Goal: Transaction & Acquisition: Purchase product/service

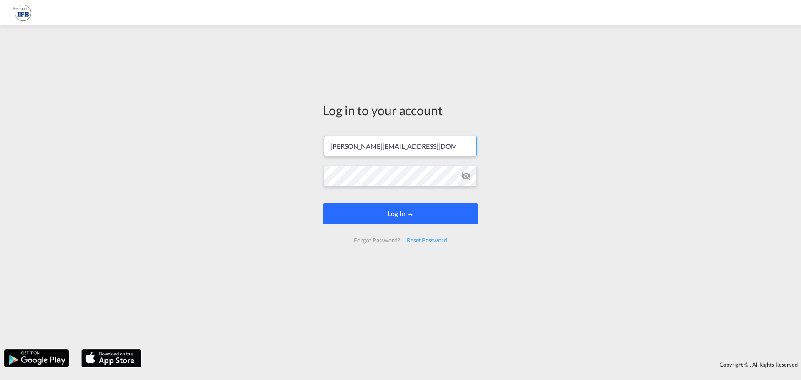
click at [381, 213] on button "Log In" at bounding box center [400, 213] width 155 height 21
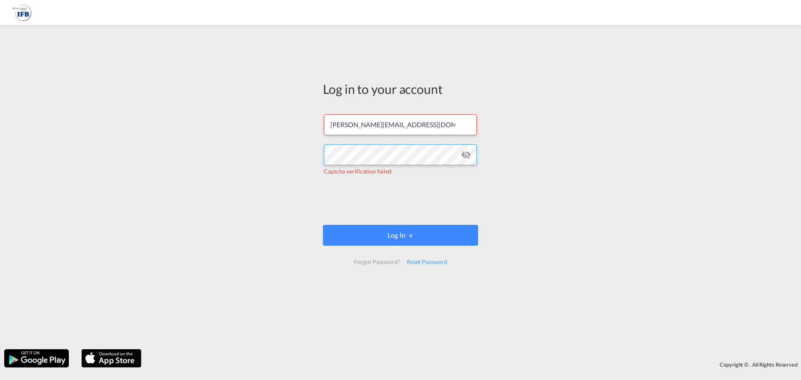
click at [241, 156] on div "Log in to your account [PERSON_NAME][EMAIL_ADDRESS][DOMAIN_NAME] Captcha verifi…" at bounding box center [400, 187] width 801 height 316
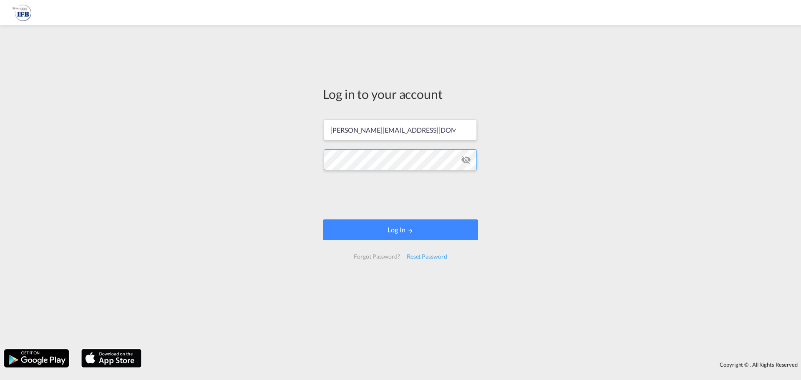
click at [323, 219] on button "Log In" at bounding box center [400, 229] width 155 height 21
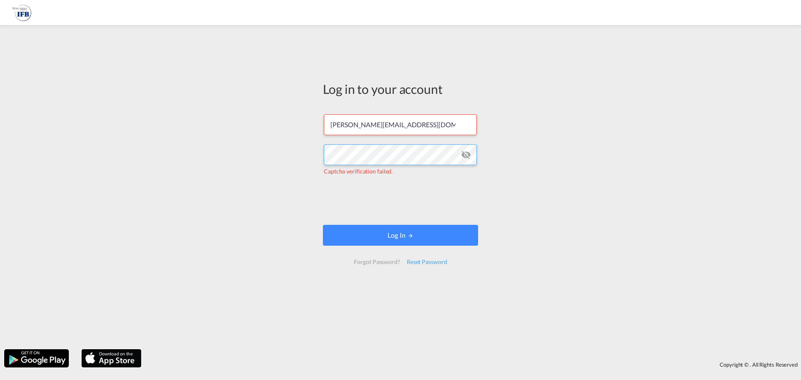
click at [265, 158] on div "Log in to your account [PERSON_NAME][EMAIL_ADDRESS][DOMAIN_NAME] Captcha verifi…" at bounding box center [400, 187] width 801 height 316
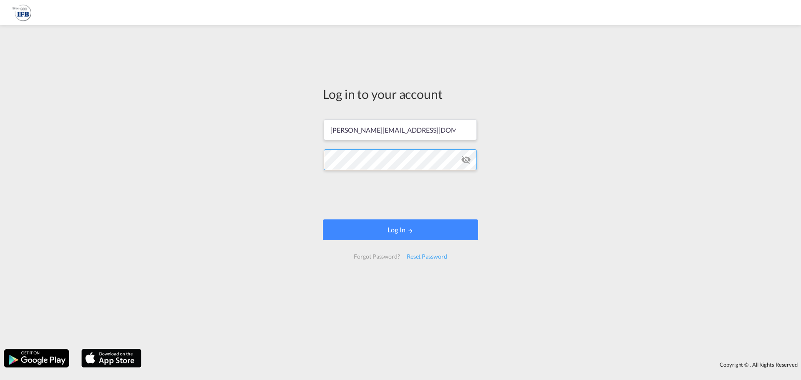
click at [323, 219] on button "Log In" at bounding box center [400, 229] width 155 height 21
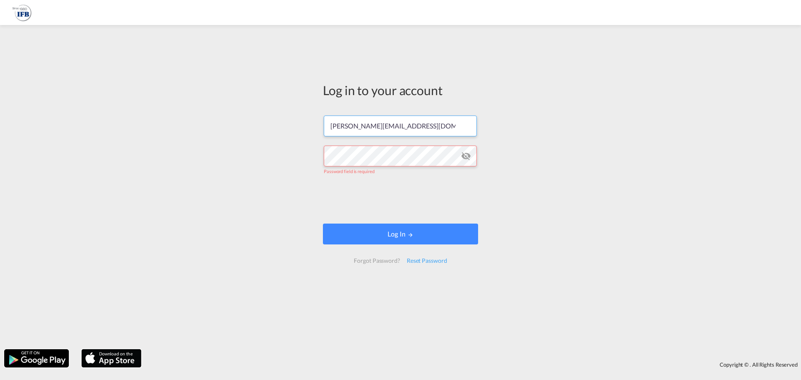
drag, startPoint x: 425, startPoint y: 127, endPoint x: 246, endPoint y: 126, distance: 178.6
click at [246, 126] on div "Log in to your account [PERSON_NAME][EMAIL_ADDRESS][DOMAIN_NAME] Password field…" at bounding box center [400, 187] width 801 height 316
paste input "[EMAIL_ADDRESS][DOMAIN_NAME]"
type input "[EMAIL_ADDRESS][DOMAIN_NAME]"
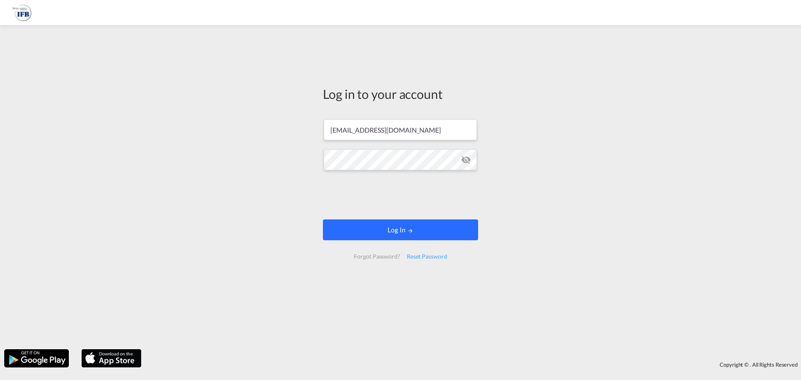
click at [380, 229] on button "Log In" at bounding box center [400, 229] width 155 height 21
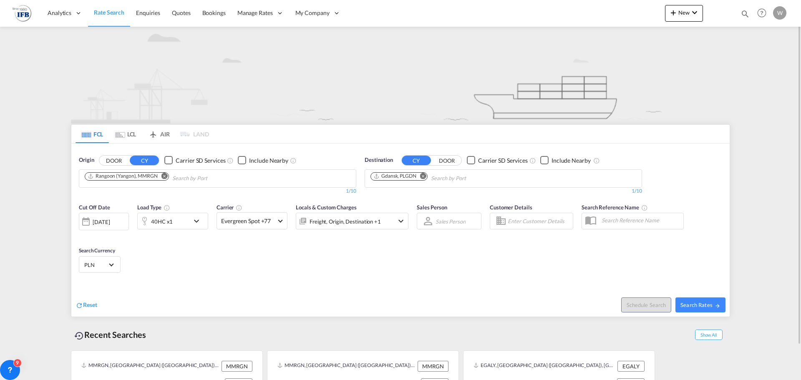
click at [163, 172] on md-chip "Rangoon (Yangon), MMRGN" at bounding box center [127, 176] width 84 height 8
click at [175, 180] on body "Analytics Reports Dashboard Rate Search Enquiries Quotes Bookings" at bounding box center [400, 190] width 801 height 380
click at [165, 174] on md-icon "Remove" at bounding box center [164, 176] width 6 height 6
click at [166, 174] on md-chips-wrap "Chips container with autocompletion. Enter the text area, type text to search, …" at bounding box center [125, 177] width 84 height 15
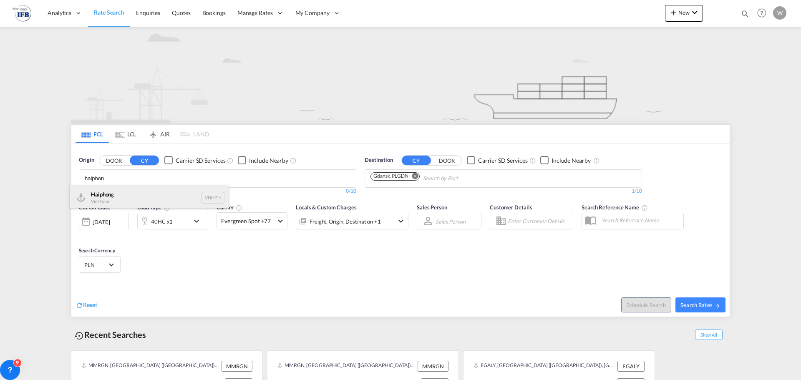
type input "haiphon"
click at [163, 195] on div "Haiphon g Viet Nam VNHPH" at bounding box center [149, 197] width 159 height 25
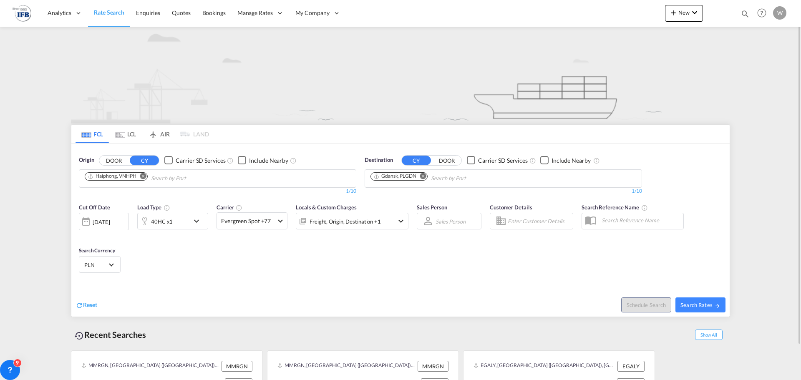
click at [104, 223] on div "[DATE]" at bounding box center [101, 222] width 17 height 8
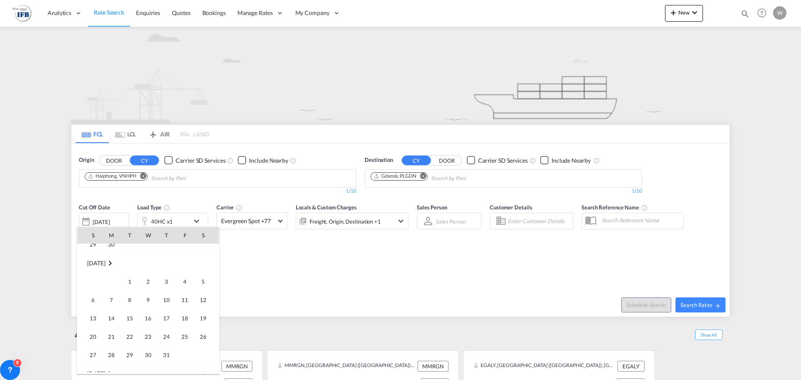
scroll to position [40, 0]
click at [129, 339] on span "1" at bounding box center [129, 342] width 17 height 17
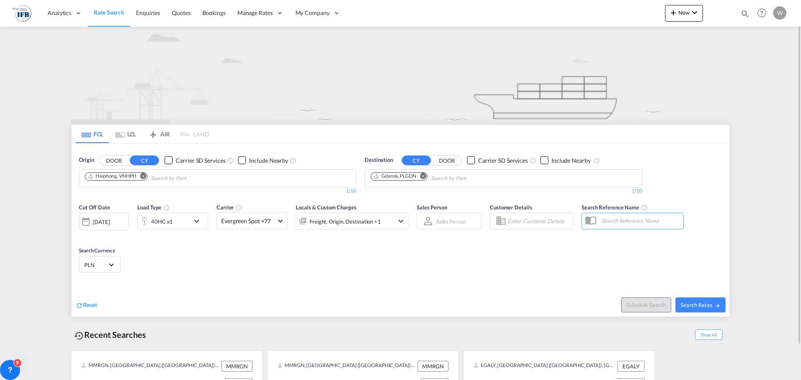
click at [201, 221] on md-icon "icon-chevron-down" at bounding box center [198, 221] width 14 height 10
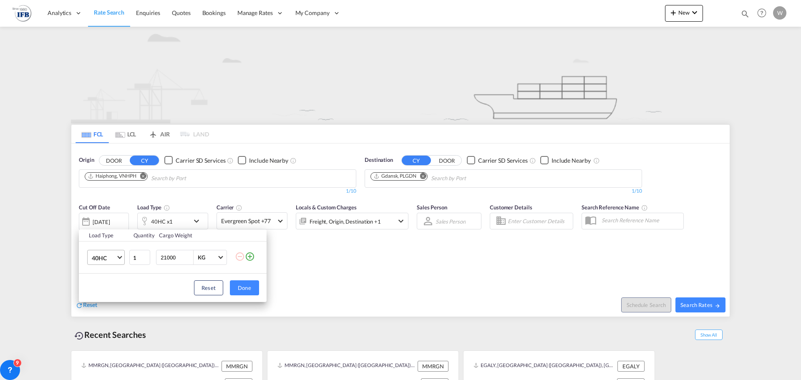
click at [121, 257] on span "Choose: \a40HC" at bounding box center [119, 256] width 5 height 5
click at [114, 219] on md-option "20GP" at bounding box center [113, 218] width 57 height 20
drag, startPoint x: 178, startPoint y: 257, endPoint x: 151, endPoint y: 257, distance: 26.7
click at [151, 257] on tr "20GP 1 21000 KG KG" at bounding box center [173, 258] width 188 height 32
type input "15000"
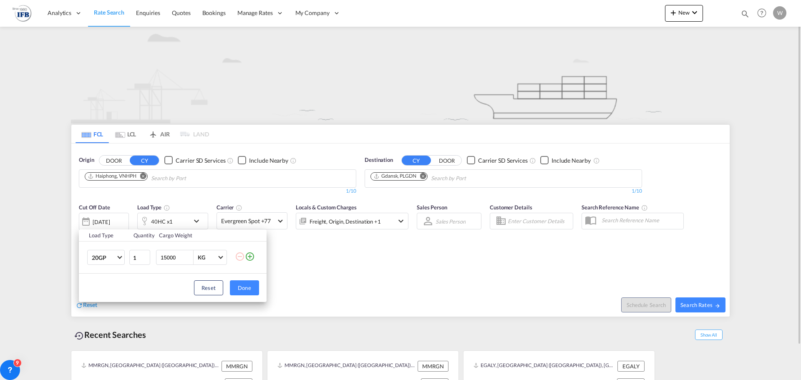
click at [247, 292] on button "Done" at bounding box center [244, 287] width 29 height 15
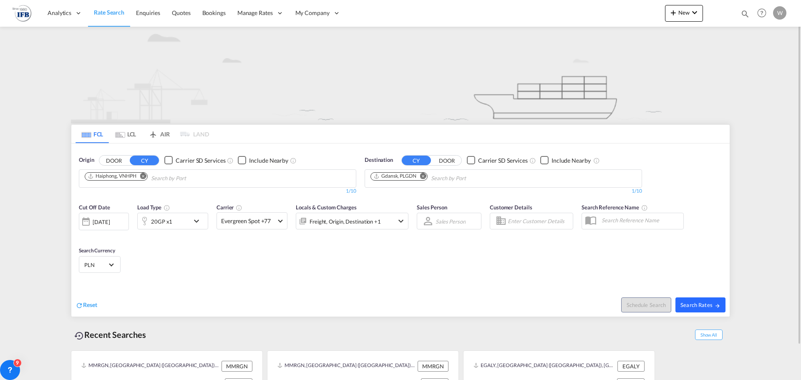
click at [699, 303] on span "Search Rates" at bounding box center [700, 305] width 40 height 7
type input "VNHPH to PLGDN / [DATE]"
